Goal: Find specific page/section: Find specific page/section

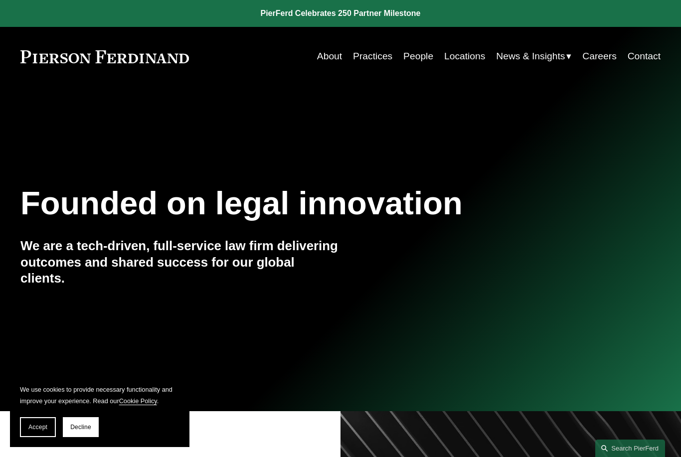
click at [424, 57] on link "People" at bounding box center [418, 56] width 30 height 19
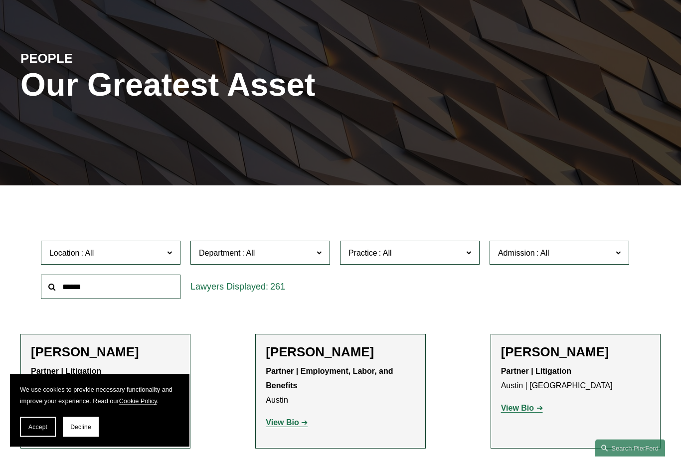
scroll to position [83, 0]
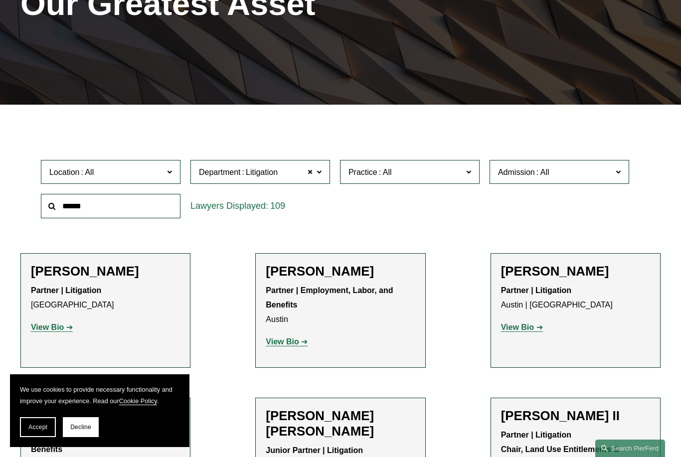
scroll to position [287, 0]
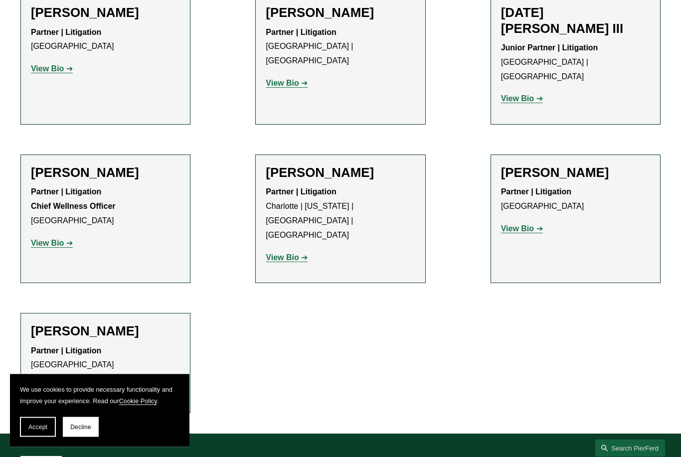
scroll to position [581, 0]
